Goal: Task Accomplishment & Management: Use online tool/utility

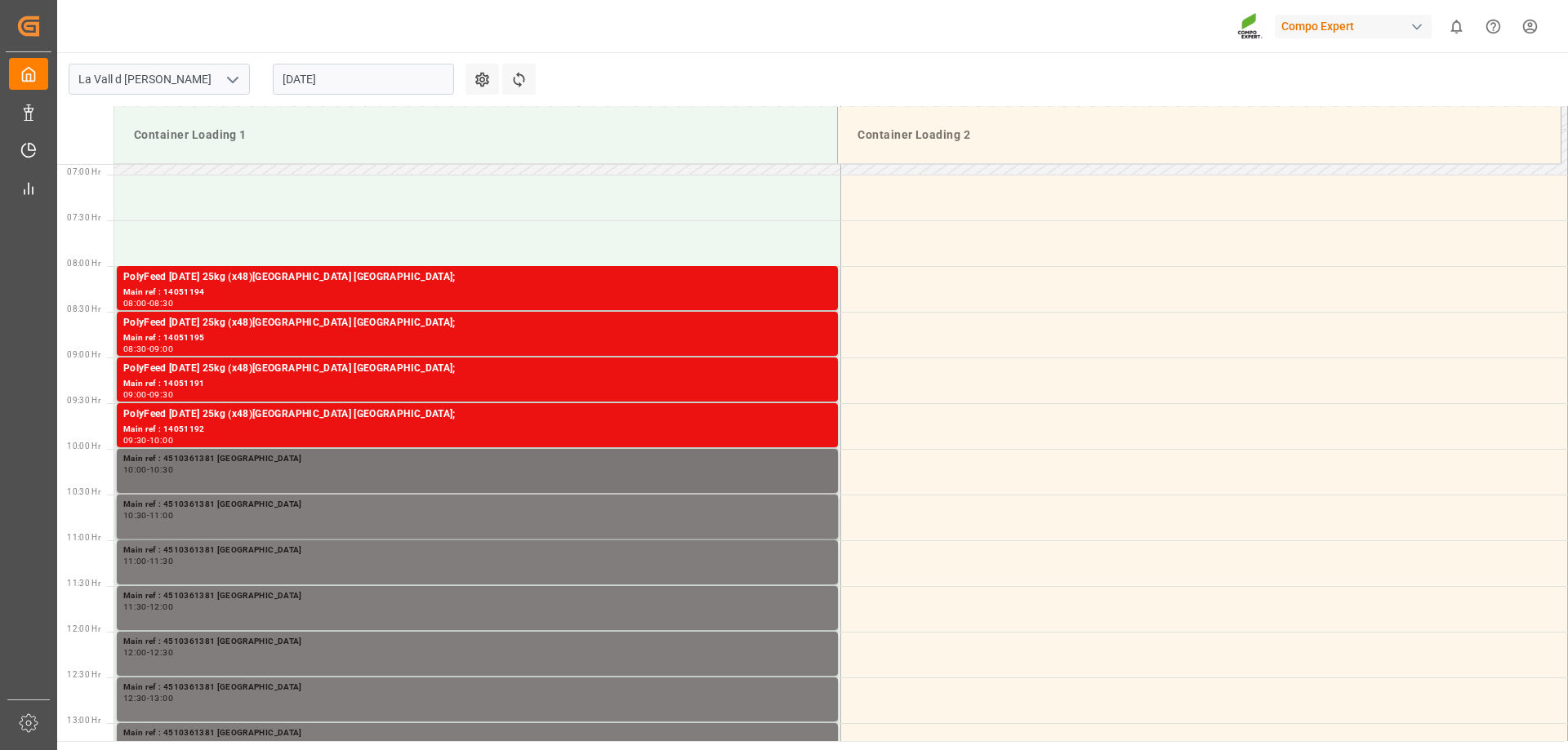
scroll to position [548, 0]
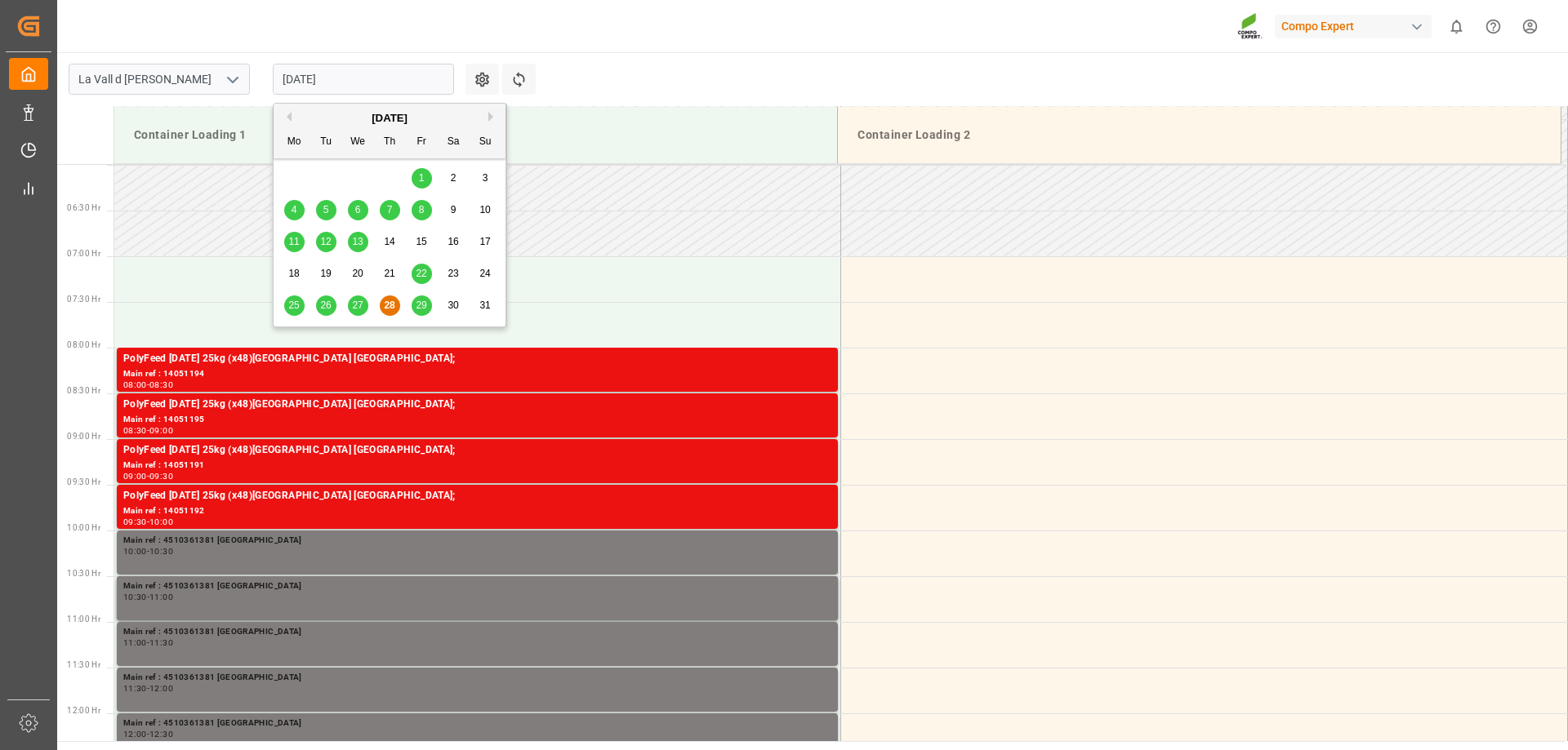
click at [323, 85] on input "[DATE]" at bounding box center [363, 79] width 181 height 31
click at [412, 304] on div "29" at bounding box center [422, 306] width 21 height 20
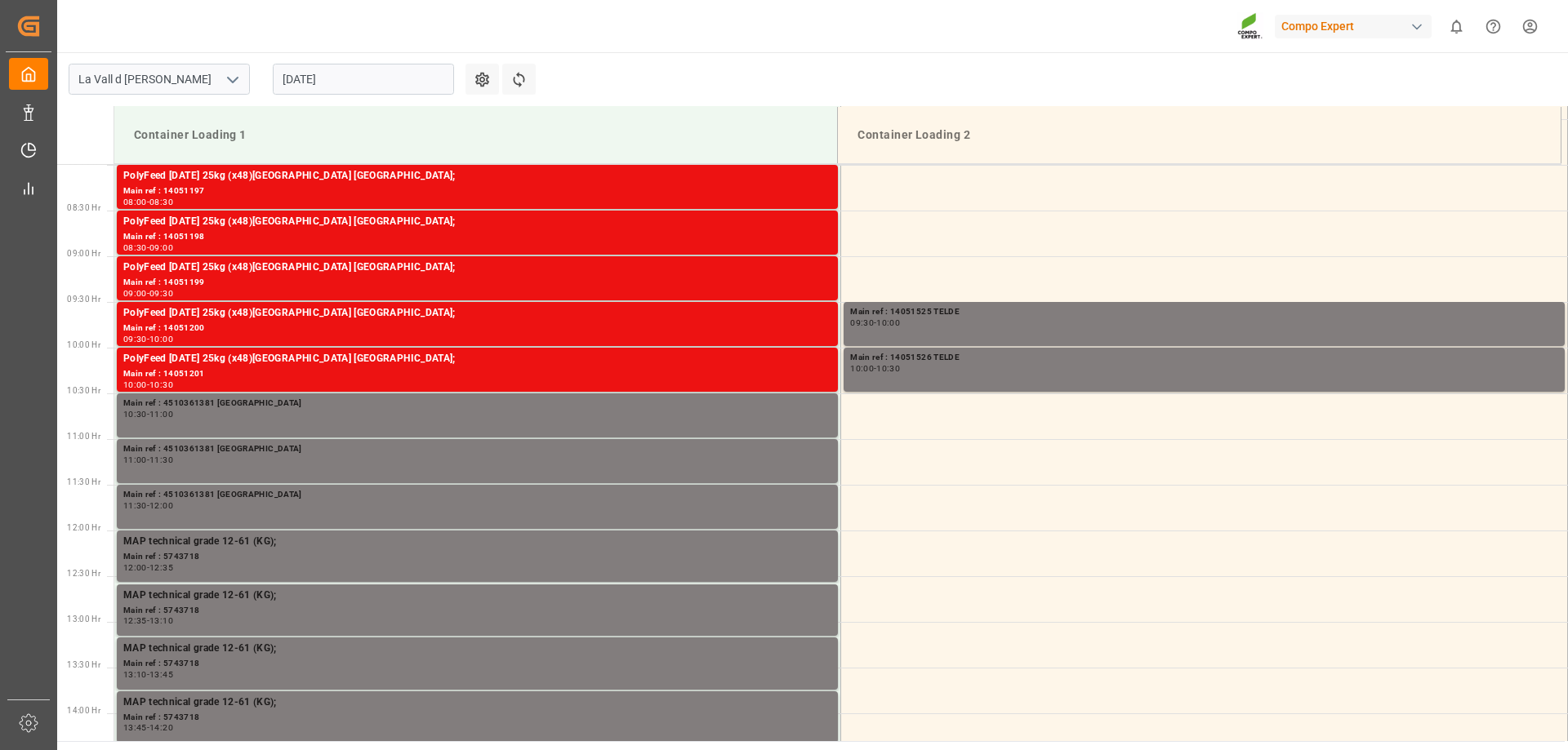
scroll to position [486, 0]
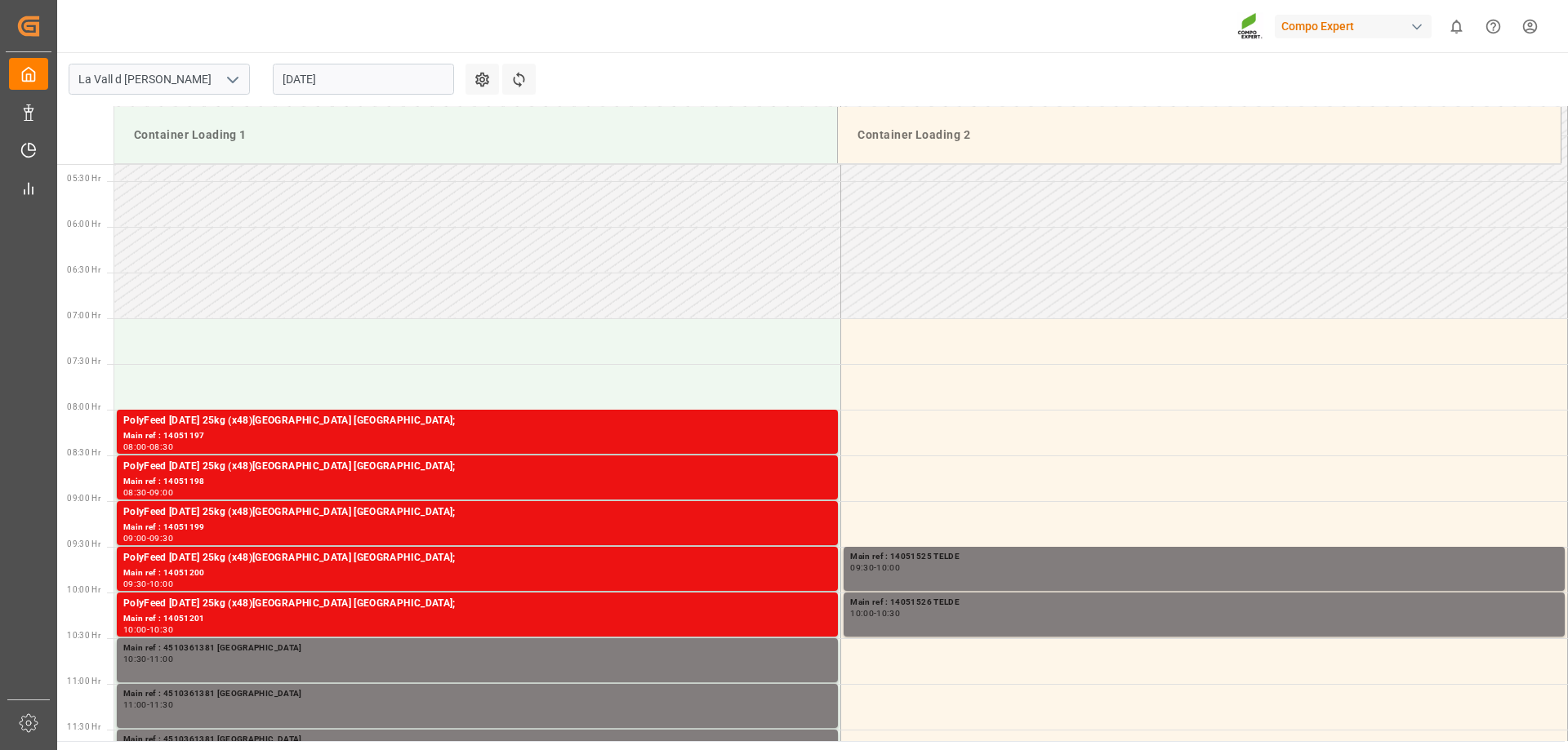
click at [305, 86] on input "[DATE]" at bounding box center [363, 79] width 181 height 31
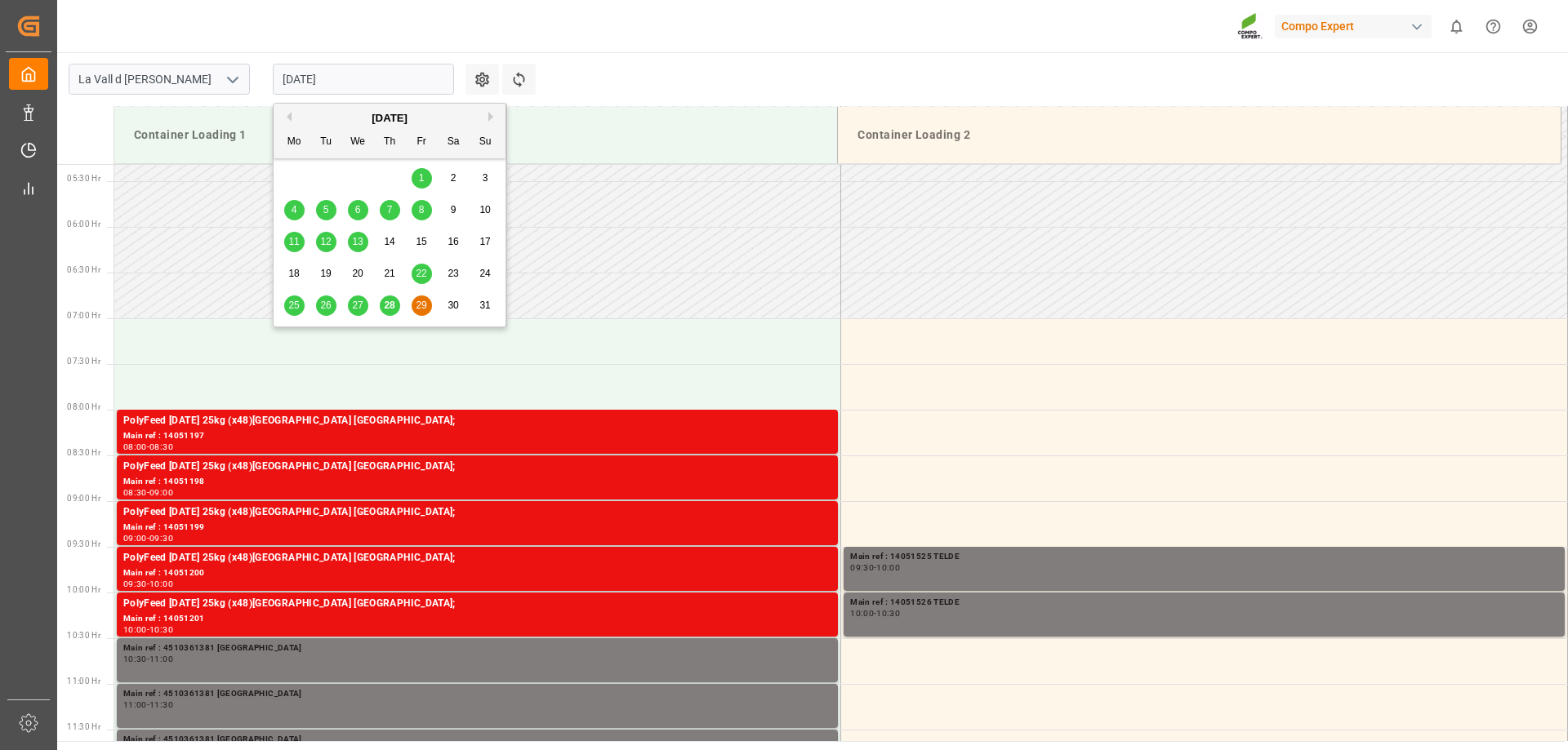
click at [388, 305] on span "28" at bounding box center [389, 305] width 10 height 11
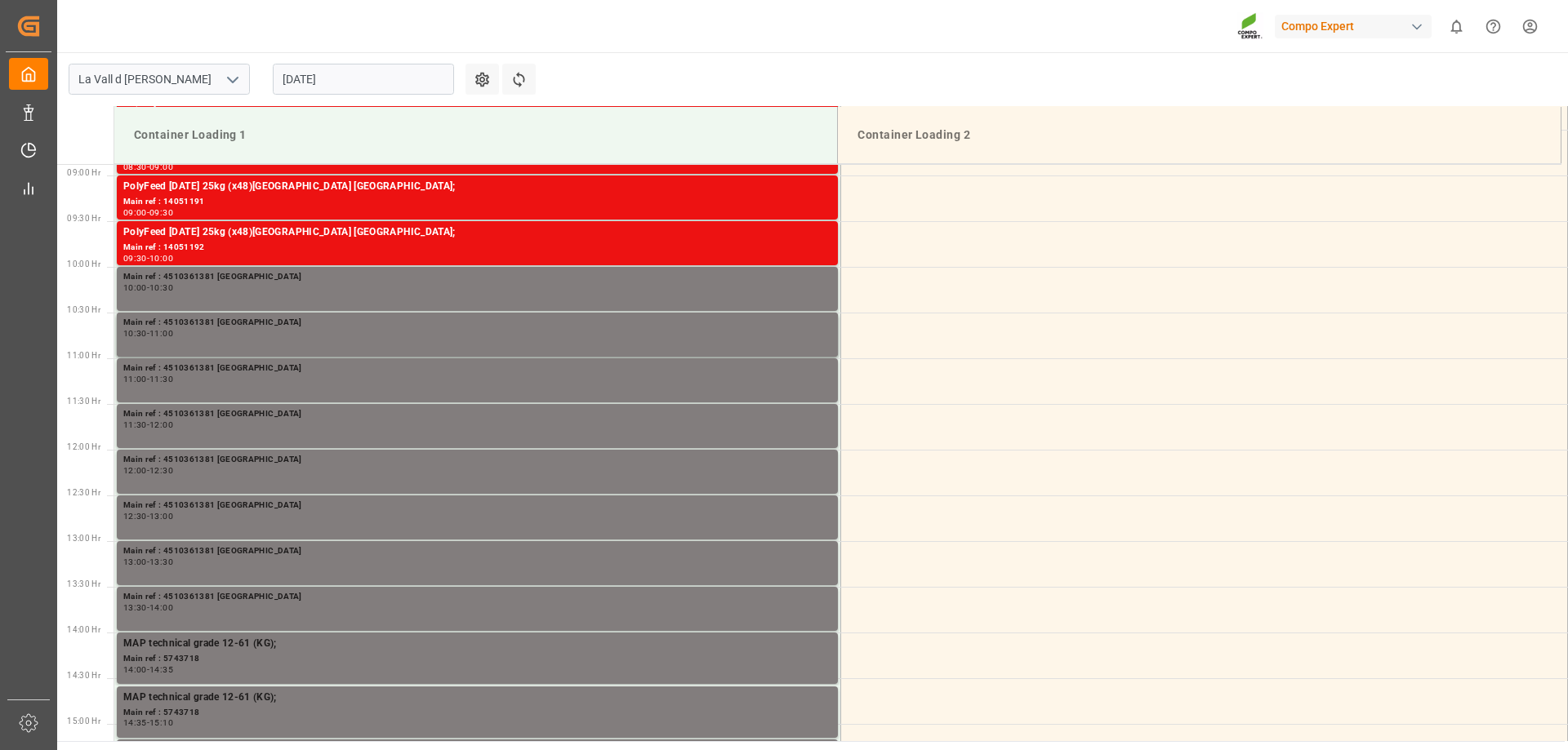
scroll to position [812, 0]
